Goal: Information Seeking & Learning: Compare options

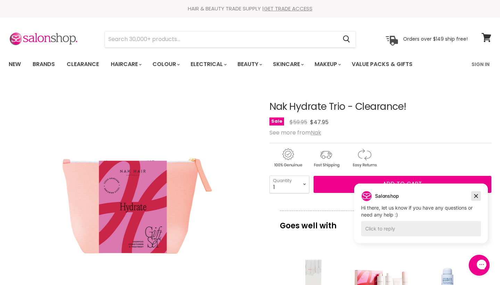
click at [476, 195] on icon "Dismiss campaign" at bounding box center [477, 196] width 4 height 4
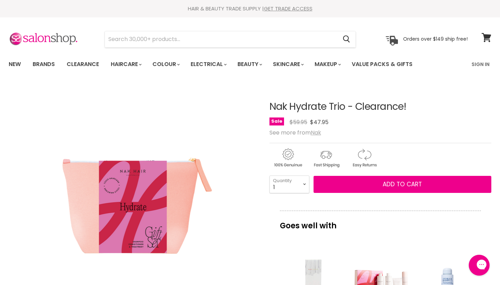
click at [317, 132] on u "Nak" at bounding box center [316, 133] width 10 height 8
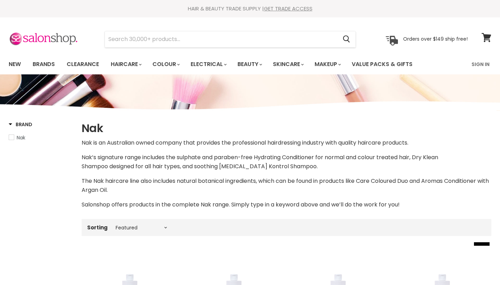
select select "manual"
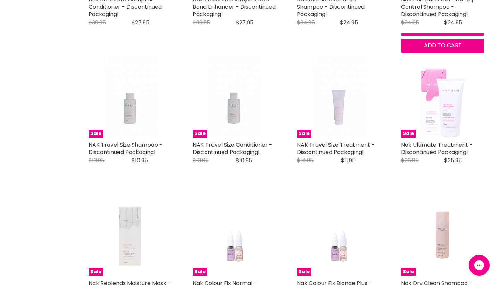
scroll to position [773, 0]
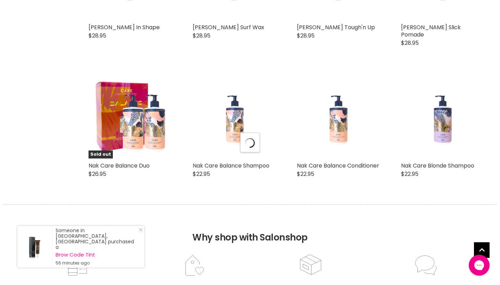
select select "manual"
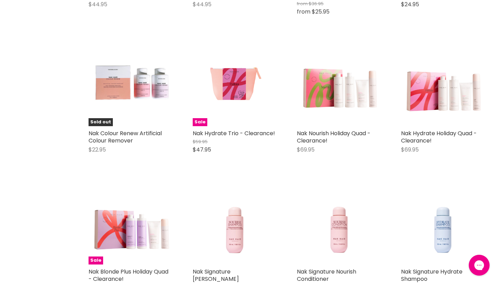
scroll to position [2620, 0]
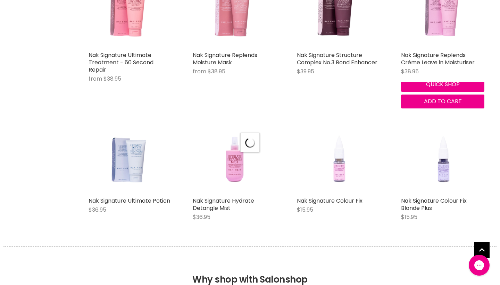
scroll to position [3422, 0]
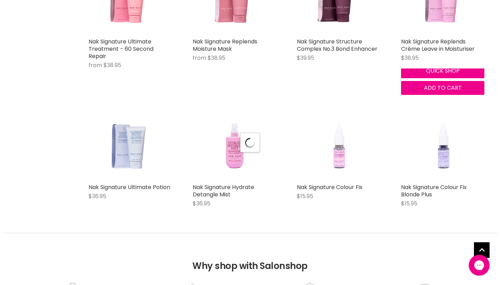
select select "manual"
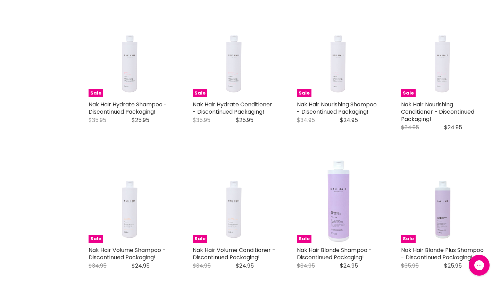
scroll to position [239, 0]
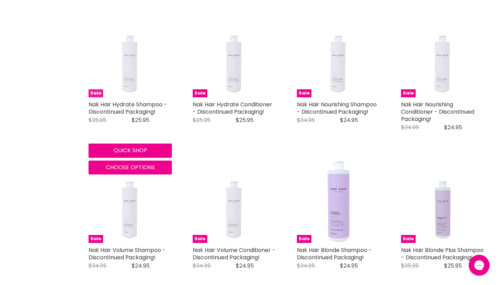
click at [142, 69] on img "Main content" at bounding box center [131, 55] width 56 height 83
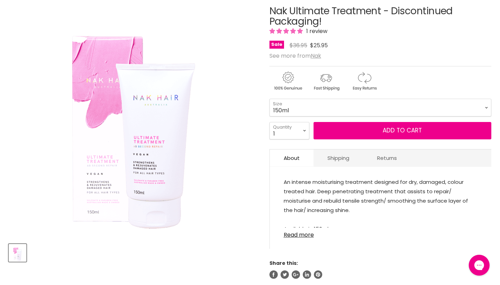
scroll to position [90, 0]
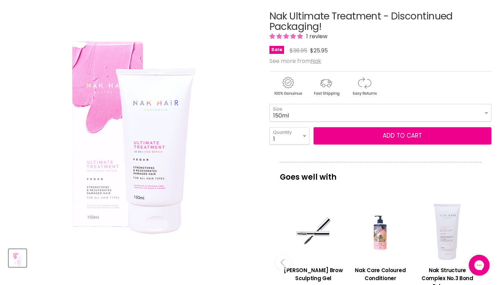
click at [351, 101] on div "Nak Ultimate Treatment - Discontinued Packaging! 1 review Sale Original Price $…" at bounding box center [381, 233] width 222 height 479
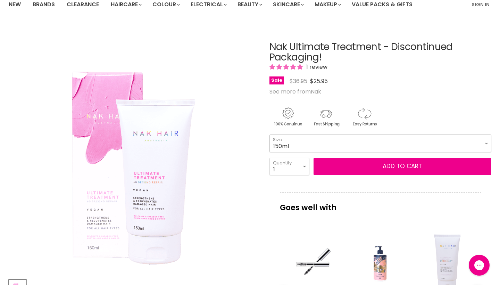
scroll to position [56, 0]
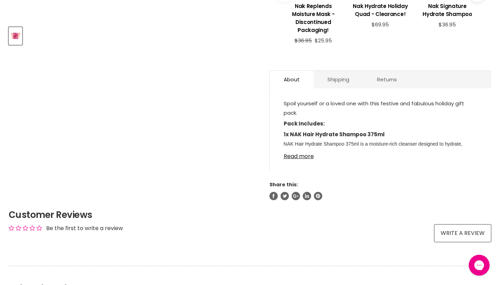
scroll to position [312, 0]
click at [300, 158] on link "Read more" at bounding box center [381, 154] width 194 height 10
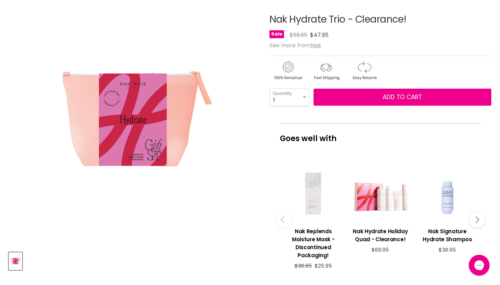
scroll to position [88, 0]
